Goal: Complete application form: Complete application form

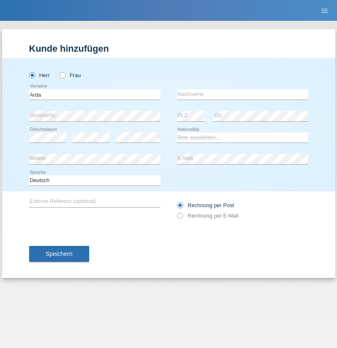
type input "Arda"
click at [242, 94] on input "text" at bounding box center [242, 94] width 131 height 10
type input "Dogan"
select select "TR"
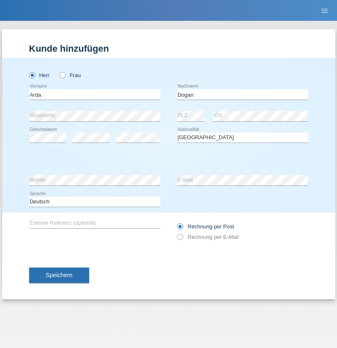
select select "C"
select select "02"
select select "07"
select select "2007"
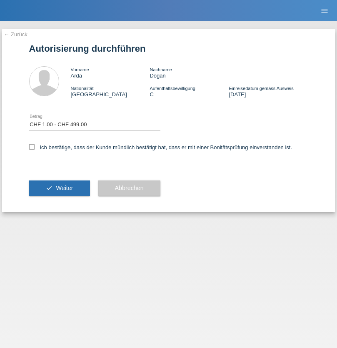
select select "1"
checkbox input "true"
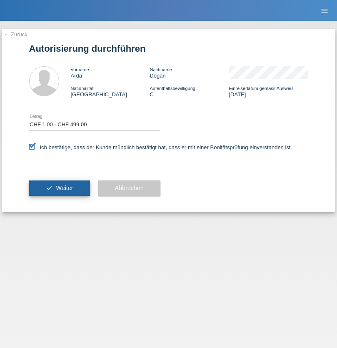
click at [59, 188] on span "Weiter" at bounding box center [64, 187] width 17 height 7
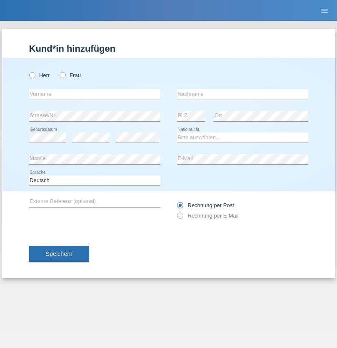
radio input "true"
click at [94, 94] on input "text" at bounding box center [94, 94] width 131 height 10
type input "Megane"
click at [242, 94] on input "text" at bounding box center [242, 94] width 131 height 10
type input "Syla"
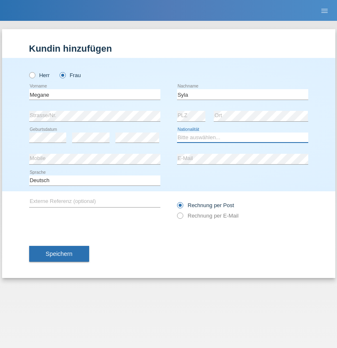
select select "IT"
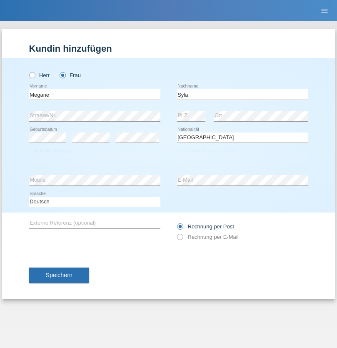
select select "C"
select select "29"
select select "01"
select select "2003"
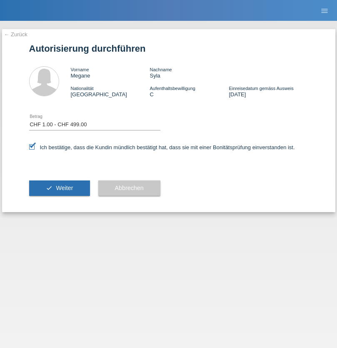
select select "1"
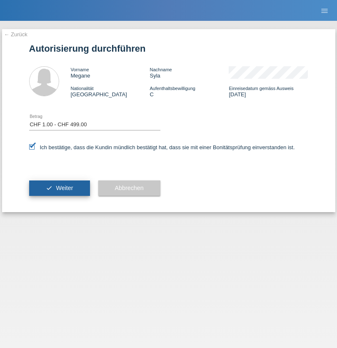
click at [59, 188] on span "Weiter" at bounding box center [64, 187] width 17 height 7
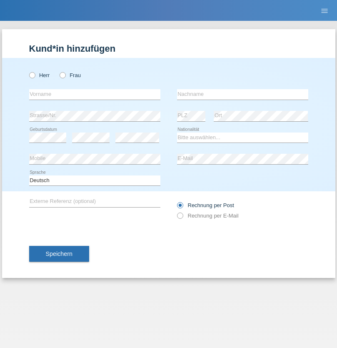
radio input "true"
click at [94, 94] on input "text" at bounding box center [94, 94] width 131 height 10
type input "Sabrina"
click at [242, 94] on input "text" at bounding box center [242, 94] width 131 height 10
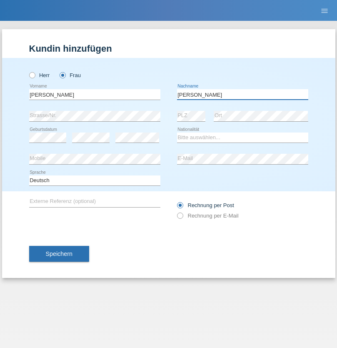
type input "Luca"
select select "IT"
select select "C"
select select "29"
select select "01"
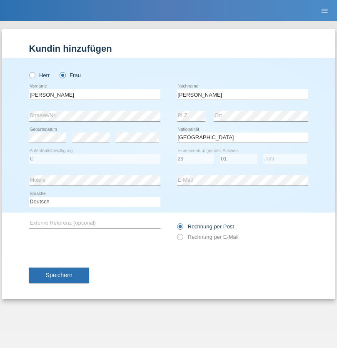
select select "2003"
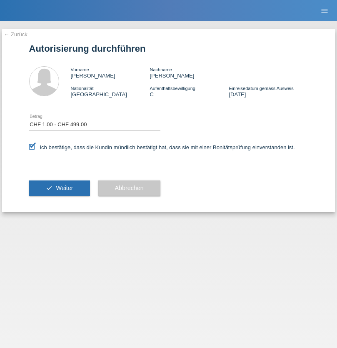
select select "1"
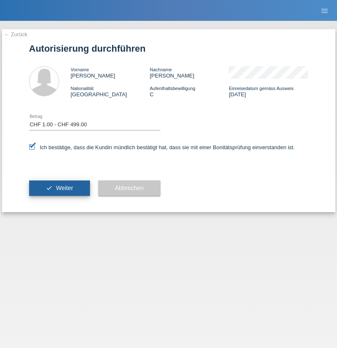
click at [59, 188] on span "Weiter" at bounding box center [64, 187] width 17 height 7
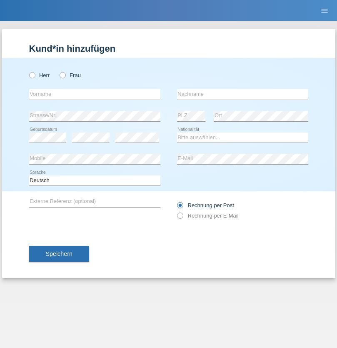
radio input "true"
click at [94, 94] on input "text" at bounding box center [94, 94] width 131 height 10
type input "[PERSON_NAME]"
click at [242, 94] on input "text" at bounding box center [242, 94] width 131 height 10
type input "Kämpf"
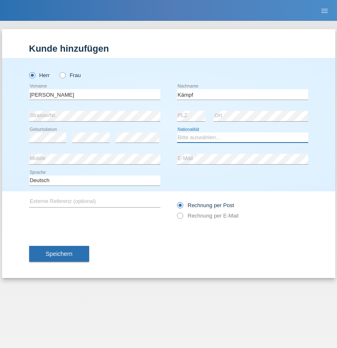
select select "DE"
select select "C"
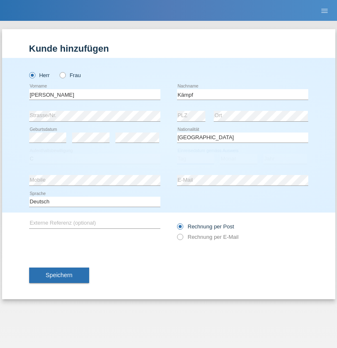
select select "01"
select select "10"
select select "2021"
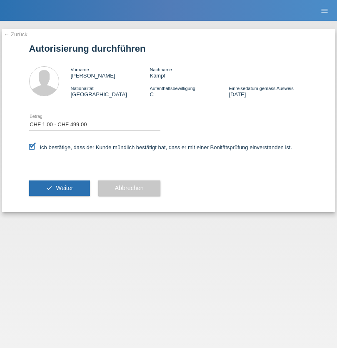
select select "1"
click at [59, 188] on span "Weiter" at bounding box center [64, 187] width 17 height 7
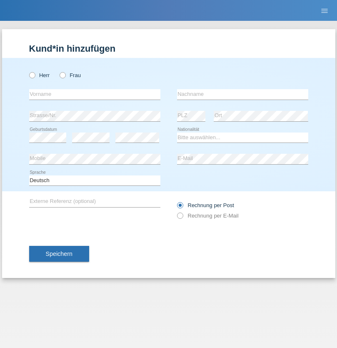
radio input "true"
click at [94, 94] on input "text" at bounding box center [94, 94] width 131 height 10
type input "Ilaria"
click at [242, 94] on input "text" at bounding box center [242, 94] width 131 height 10
type input "Toto"
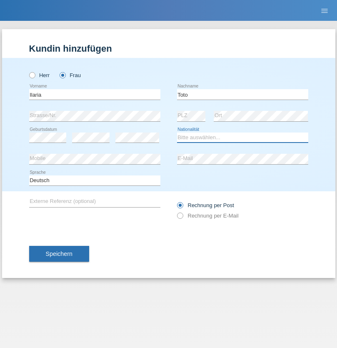
select select "CH"
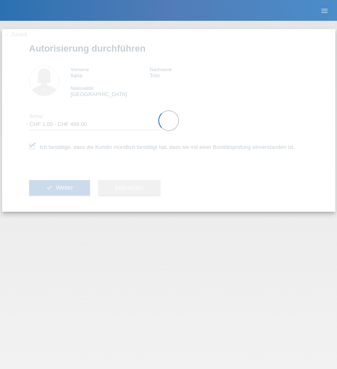
select select "1"
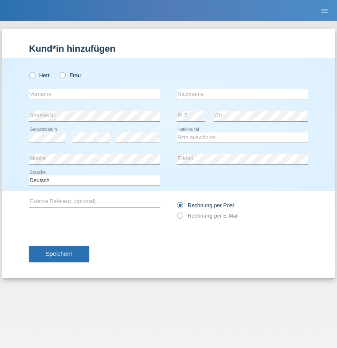
radio input "true"
click at [94, 94] on input "text" at bounding box center [94, 94] width 131 height 10
type input "Eva"
click at [242, 94] on input "text" at bounding box center [242, 94] width 131 height 10
type input "Ebner"
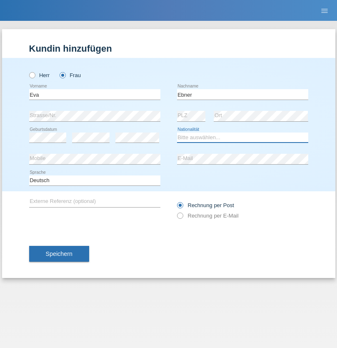
select select "AT"
select select "C"
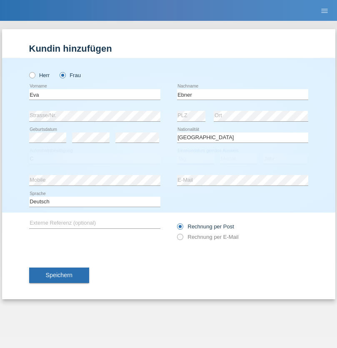
select select "09"
select select "2021"
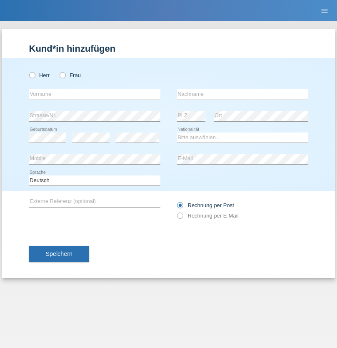
radio input "true"
click at [94, 94] on input "text" at bounding box center [94, 94] width 131 height 10
type input "Jason"
click at [242, 94] on input "text" at bounding box center [242, 94] width 131 height 10
type input "Bierend"
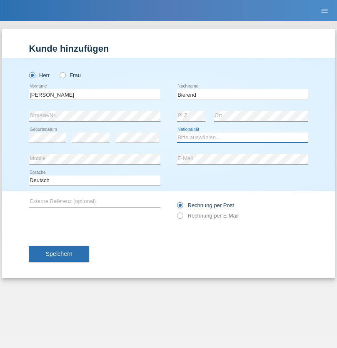
select select "DE"
select select "C"
select select "01"
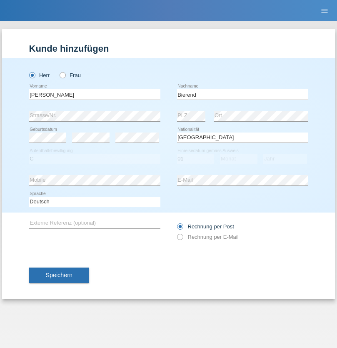
select select "10"
select select "2021"
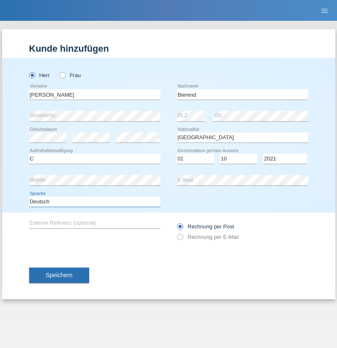
select select "en"
